Goal: Task Accomplishment & Management: Manage account settings

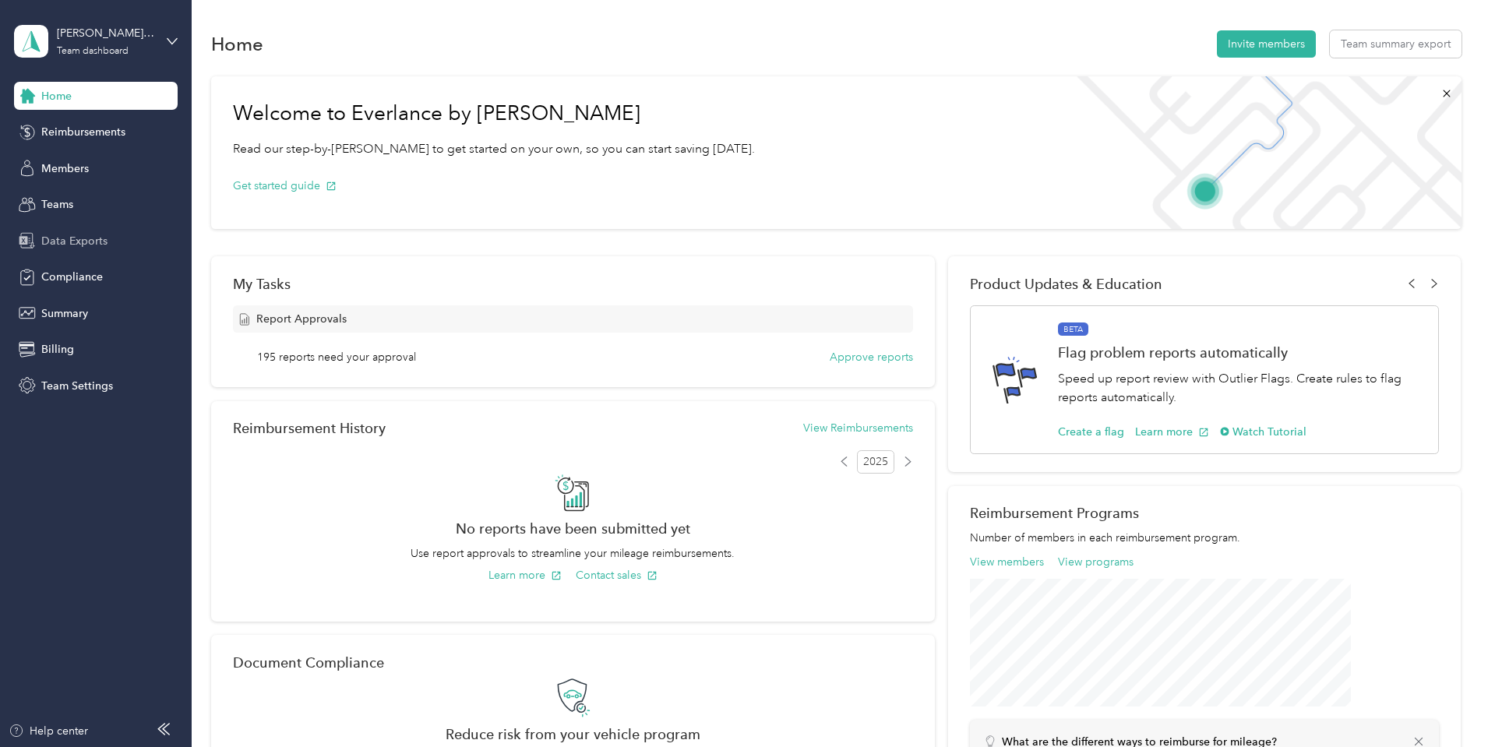
click at [79, 238] on span "Data Exports" at bounding box center [74, 241] width 66 height 16
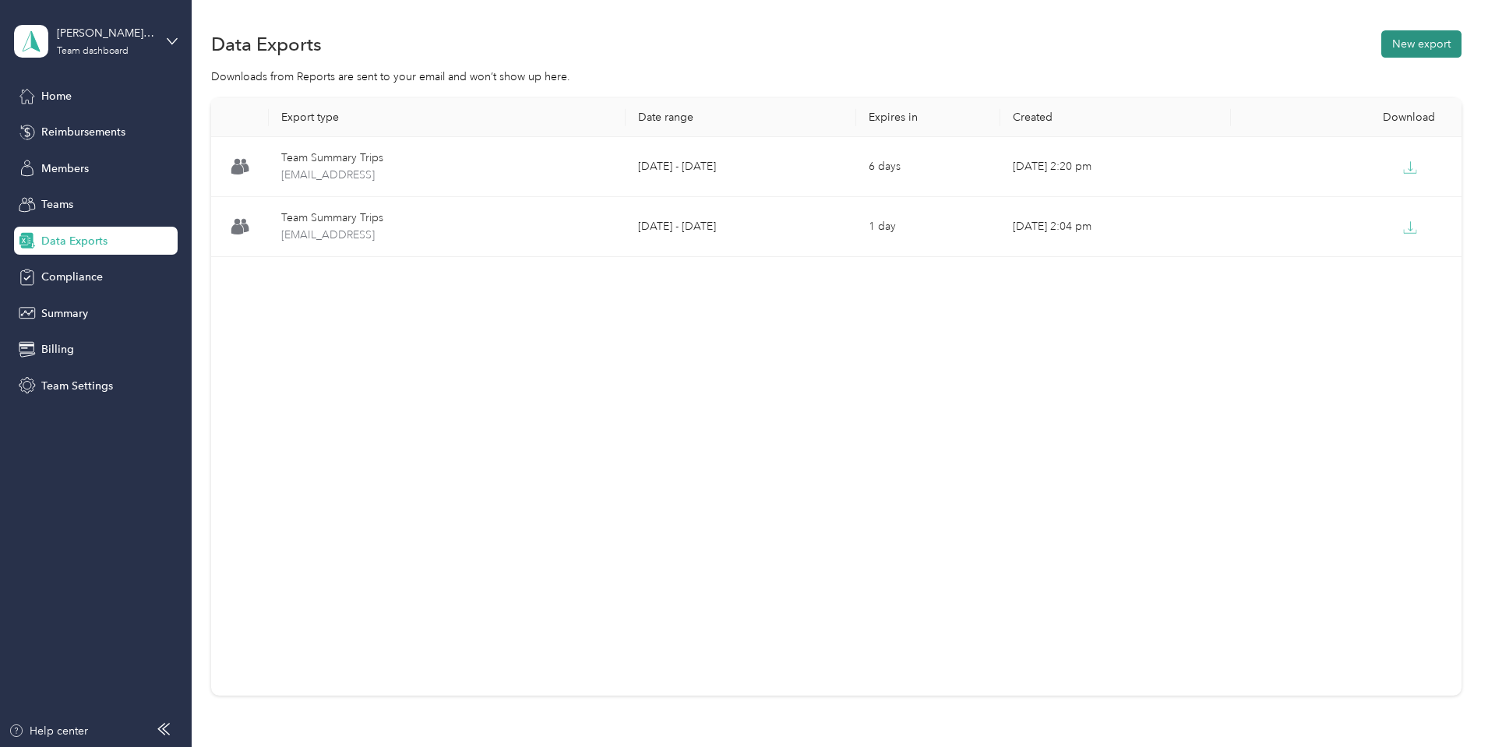
click at [1381, 44] on button "New export" at bounding box center [1421, 43] width 80 height 27
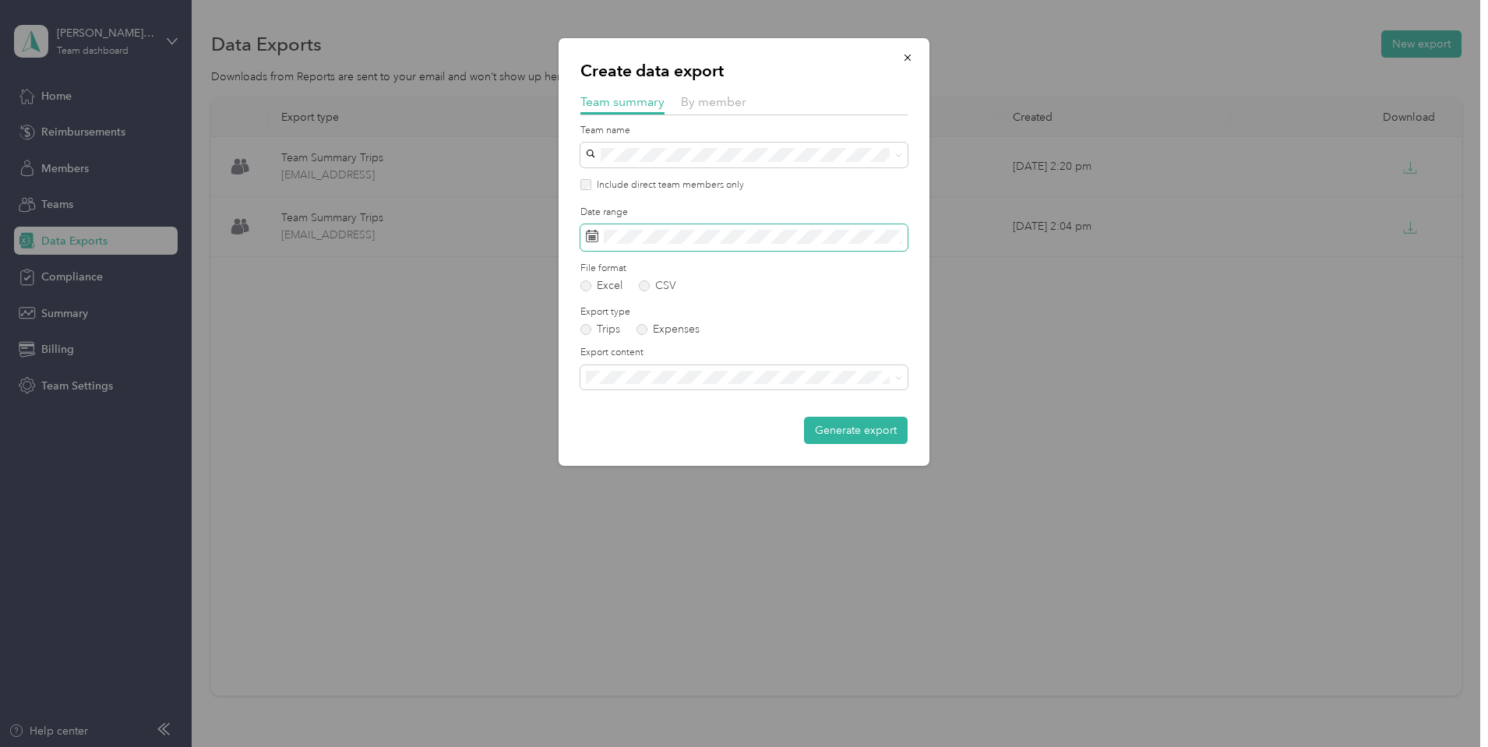
click at [688, 226] on span at bounding box center [743, 237] width 327 height 26
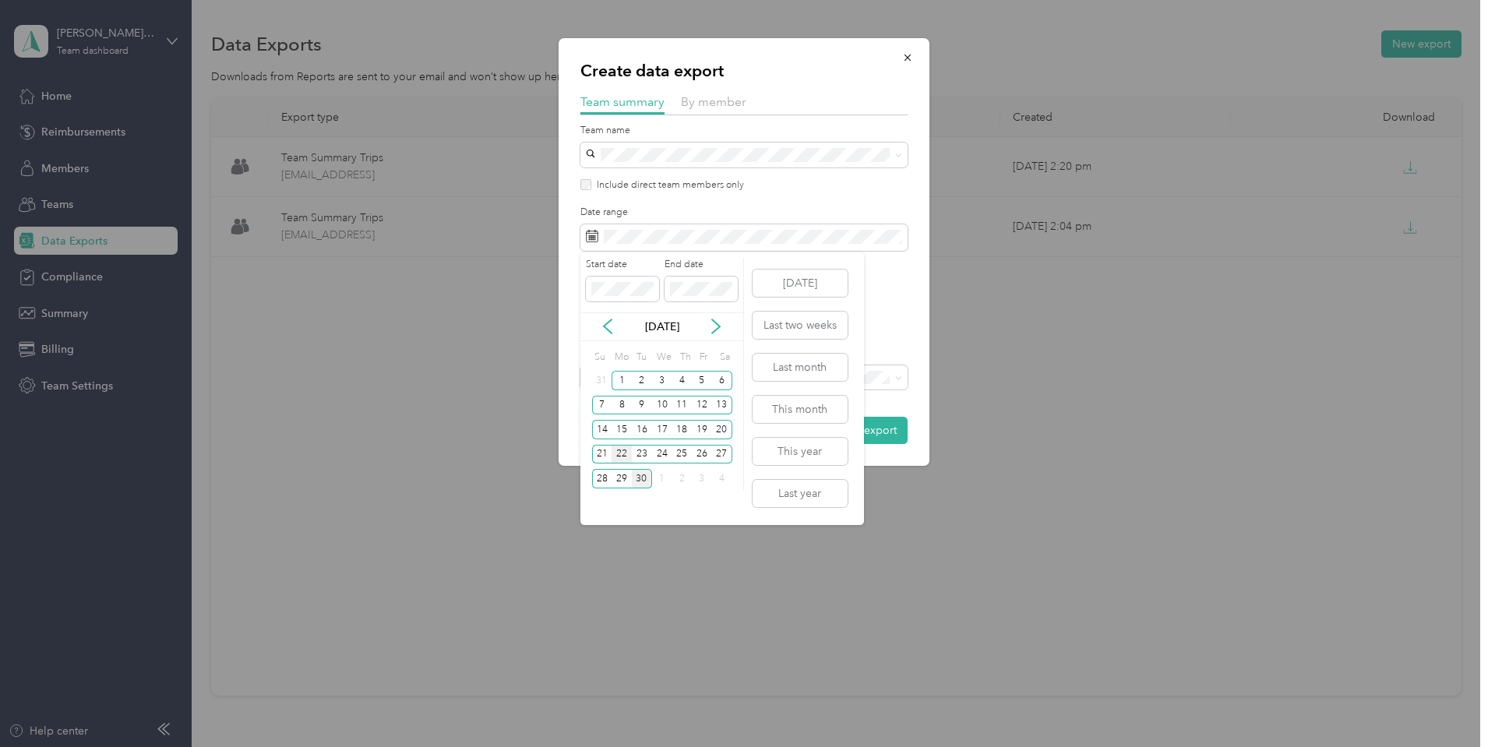
click at [618, 456] on div "22" at bounding box center [621, 454] width 20 height 19
click at [606, 481] on div "28" at bounding box center [602, 478] width 20 height 19
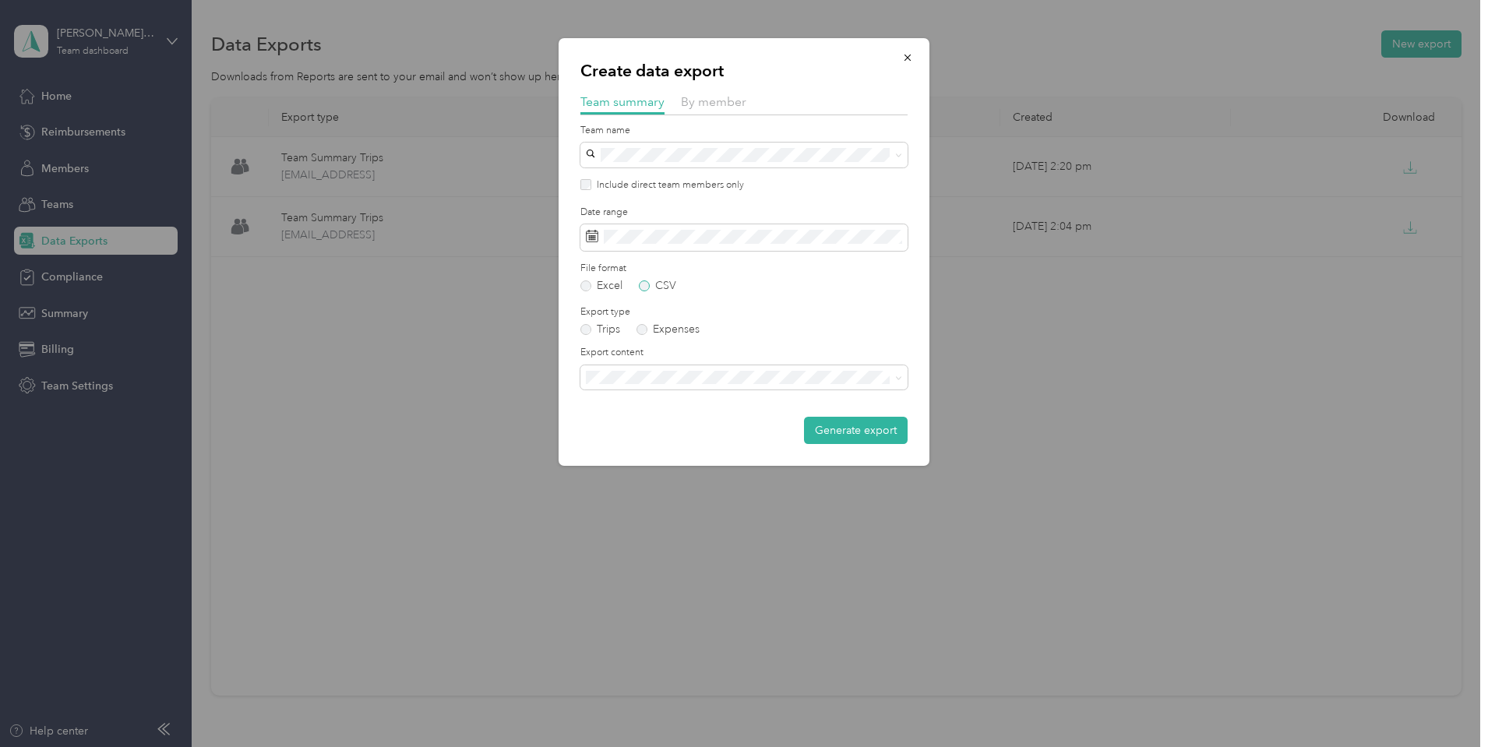
click at [661, 287] on label "CSV" at bounding box center [657, 285] width 37 height 11
click at [660, 393] on form "Team name Include direct team members only Date range File format Excel CSV Exp…" at bounding box center [743, 284] width 327 height 321
drag, startPoint x: 663, startPoint y: 428, endPoint x: 822, endPoint y: 425, distance: 159.7
click at [664, 428] on span "Summary and full trips list" at bounding box center [653, 430] width 125 height 13
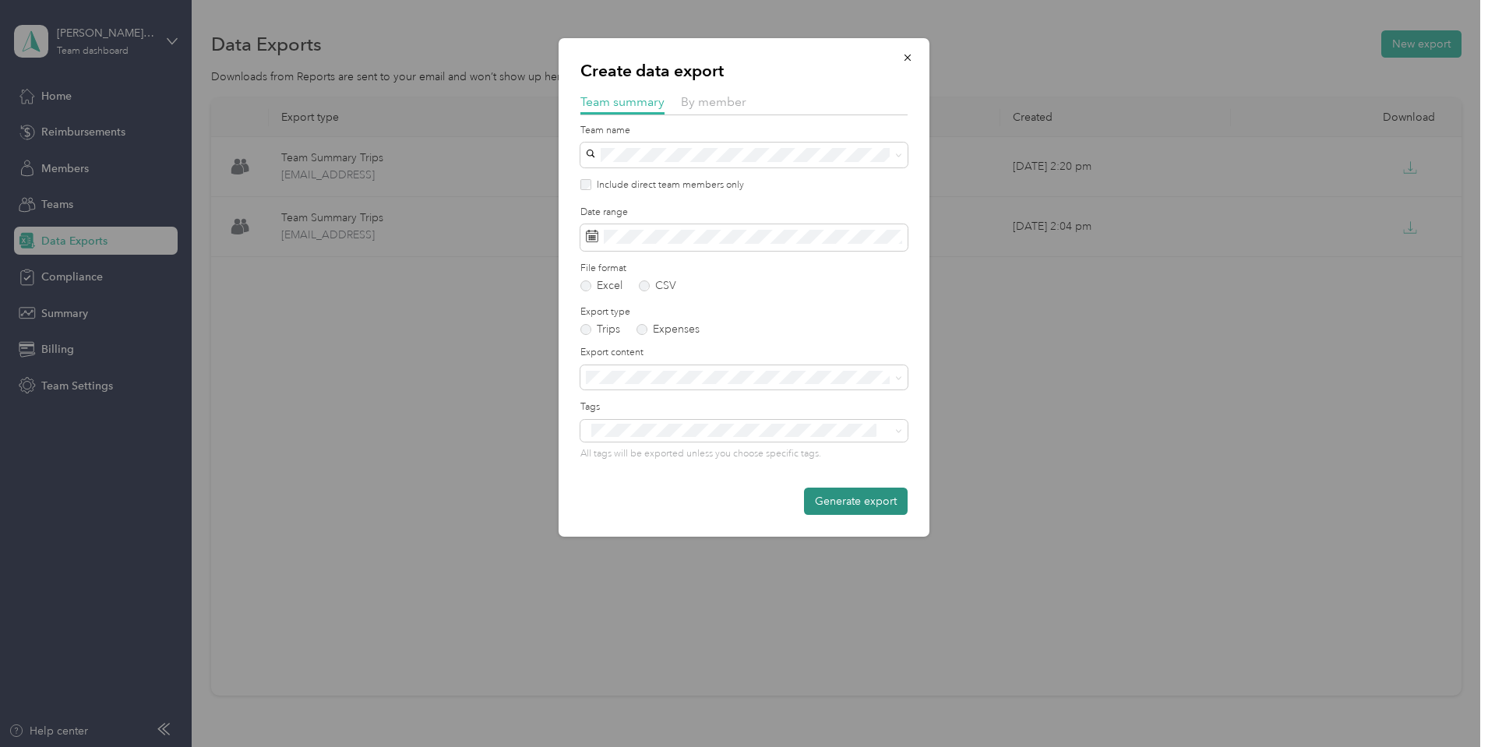
drag, startPoint x: 837, startPoint y: 501, endPoint x: 850, endPoint y: 479, distance: 25.1
click at [837, 500] on button "Generate export" at bounding box center [856, 501] width 104 height 27
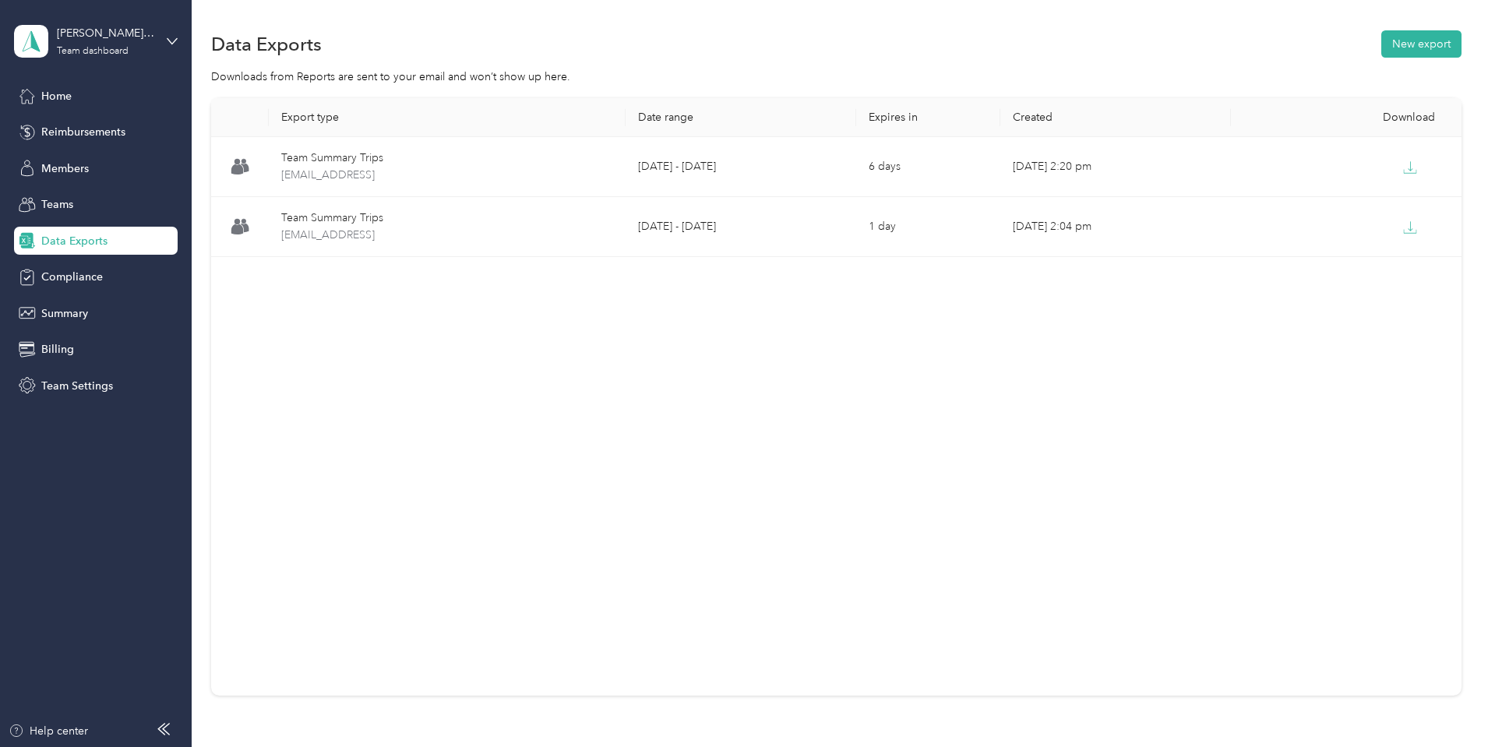
click at [1396, 196] on div "Export type Date range Expires in Created Download Team Summary Trips team-summ…" at bounding box center [836, 424] width 1250 height 652
click at [832, 4] on div "Data Exports New export Downloads from Reports are sent to your email and won’t…" at bounding box center [836, 417] width 1288 height 835
click at [886, 44] on div "Data Exports New export" at bounding box center [836, 43] width 1250 height 33
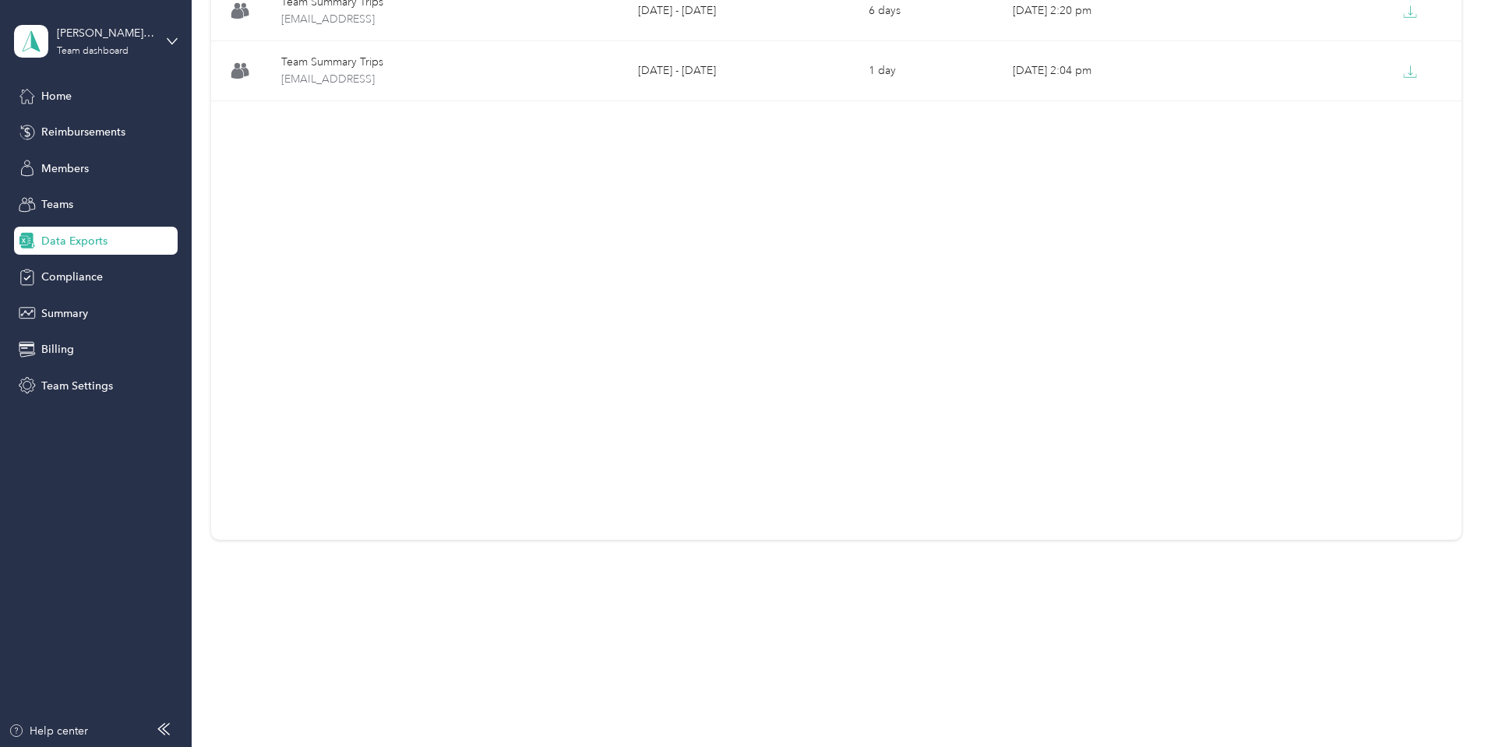
click at [1311, 421] on div "Export type Date range Expires in Created Download Team Summary Trips team-summ…" at bounding box center [836, 240] width 1250 height 597
drag, startPoint x: 1418, startPoint y: 362, endPoint x: 1272, endPoint y: 350, distance: 146.2
click at [1390, 357] on div "Export type Date range Expires in Created Download Team Summary Trips team-summ…" at bounding box center [836, 268] width 1250 height 652
click at [1087, 296] on div "Export type Date range Expires in Created Download Team Summary Trips team-summ…" at bounding box center [836, 240] width 1250 height 597
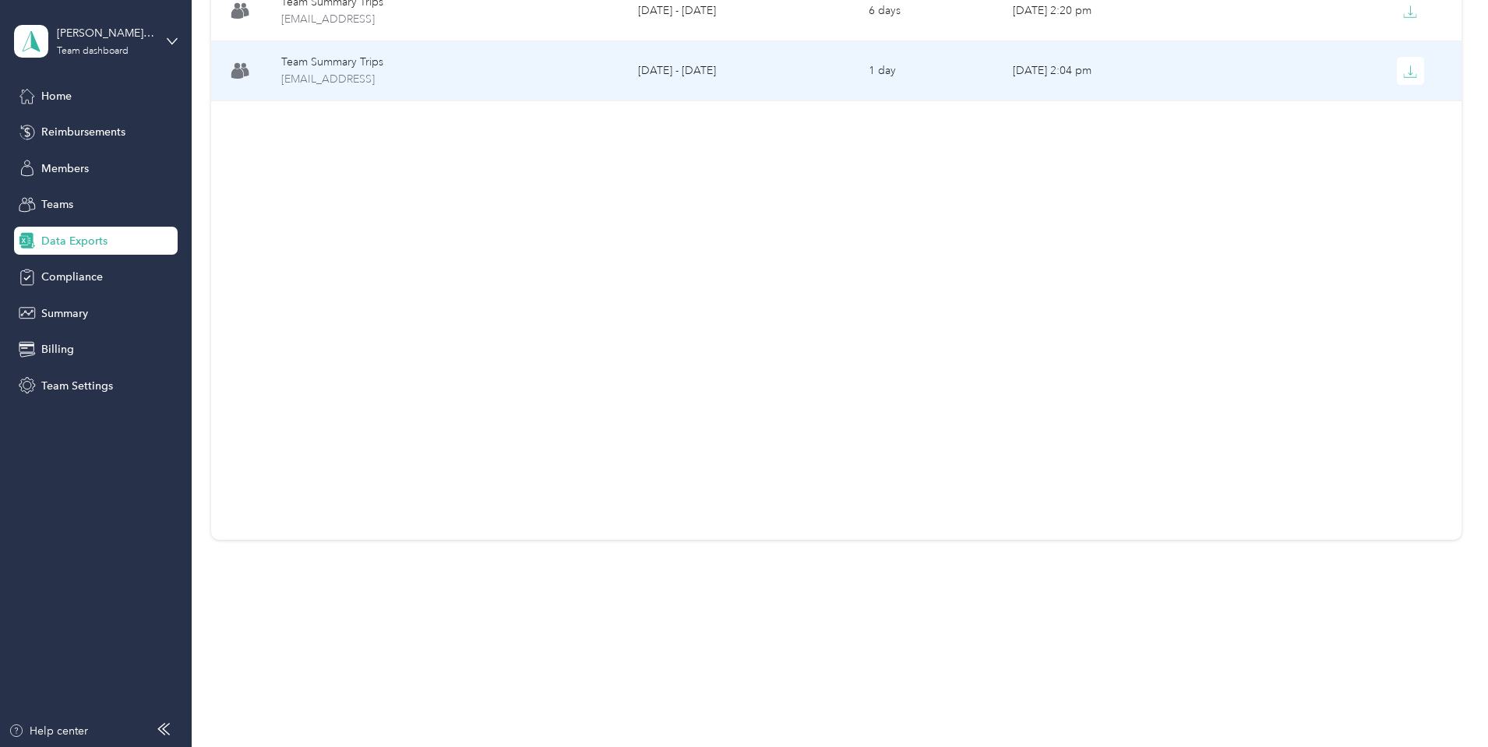
scroll to position [0, 0]
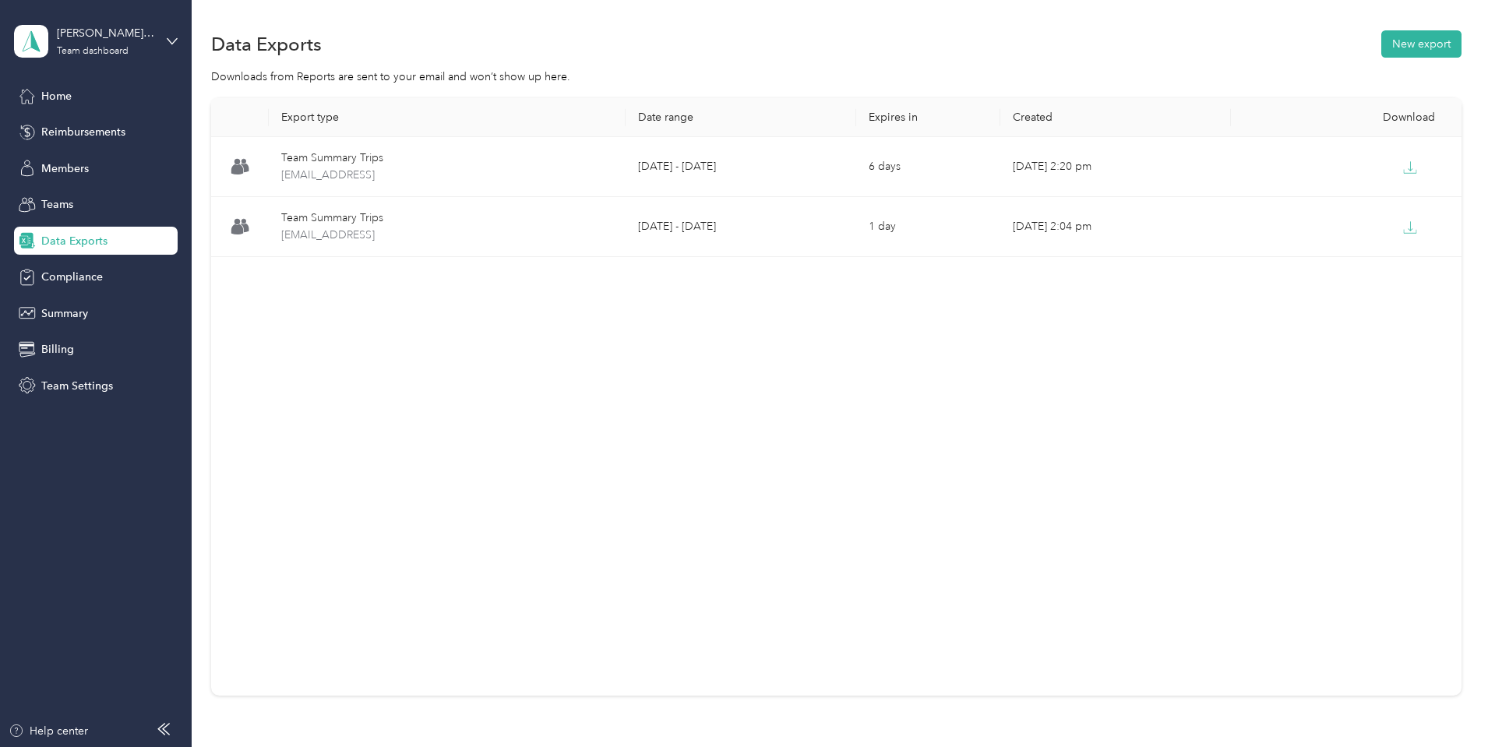
click at [1004, 93] on section "Data Exports New export Downloads from Reports are sent to your email and won’t…" at bounding box center [836, 388] width 1250 height 723
click at [1314, 373] on div "Export type Date range Expires in Created Download Team Summary Trips team-summ…" at bounding box center [836, 396] width 1250 height 597
drag, startPoint x: 682, startPoint y: 298, endPoint x: 257, endPoint y: 257, distance: 426.4
click at [681, 298] on div "Export type Date range Expires in Created Download Team Summary Trips team-summ…" at bounding box center [836, 396] width 1250 height 597
click at [127, 241] on div "Data Exports" at bounding box center [96, 241] width 164 height 28
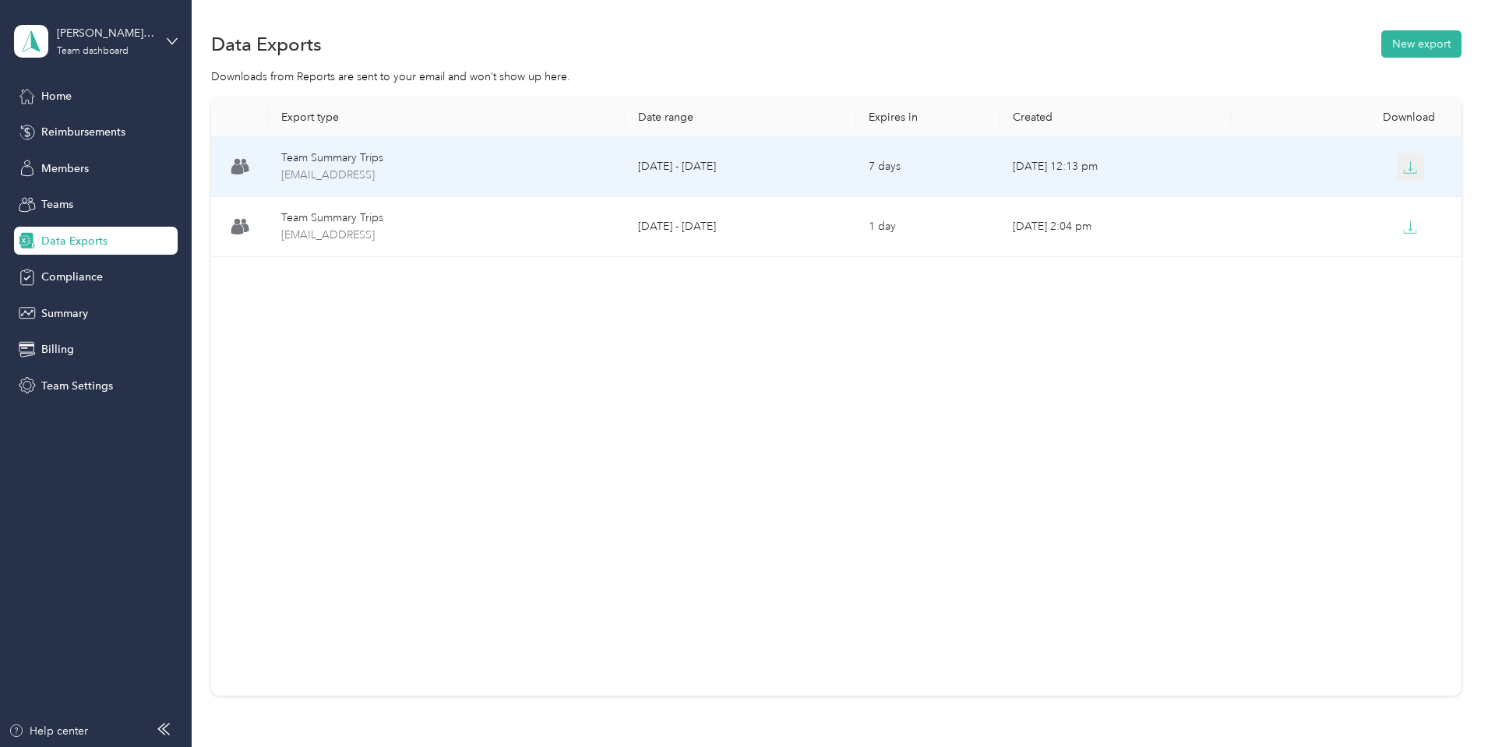
click at [1403, 160] on icon "button" at bounding box center [1410, 167] width 14 height 14
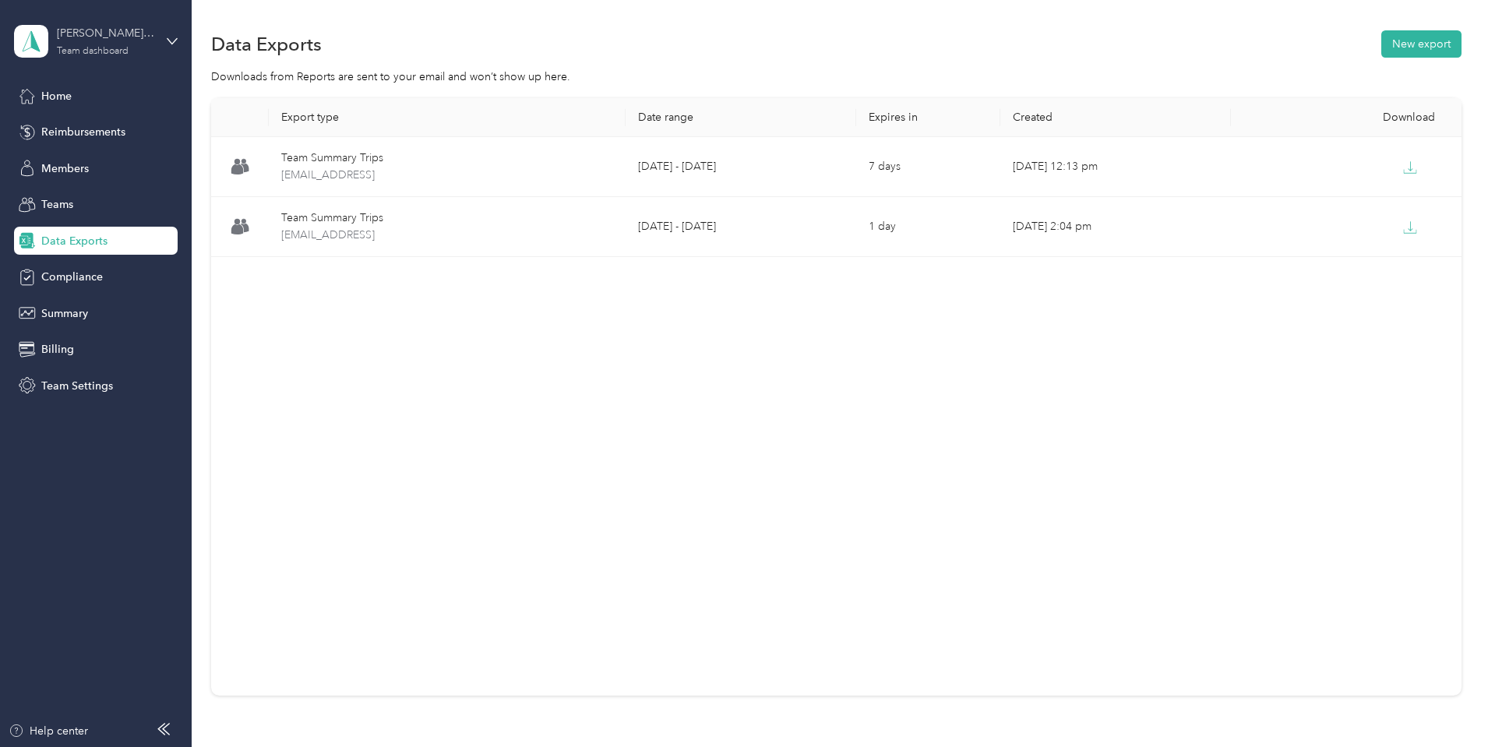
click at [86, 47] on div "Team dashboard" at bounding box center [93, 51] width 72 height 9
click at [74, 198] on div "Log out" at bounding box center [58, 197] width 60 height 16
